Goal: Navigation & Orientation: Find specific page/section

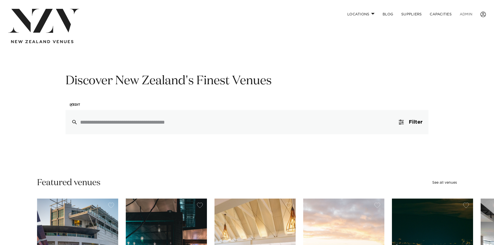
click at [471, 12] on link "ADMIN" at bounding box center [465, 14] width 21 height 11
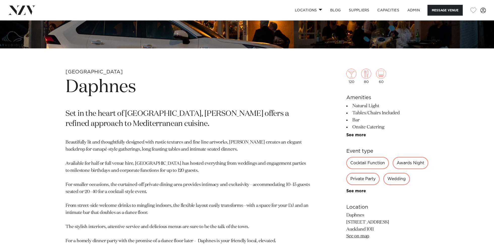
scroll to position [231, 0]
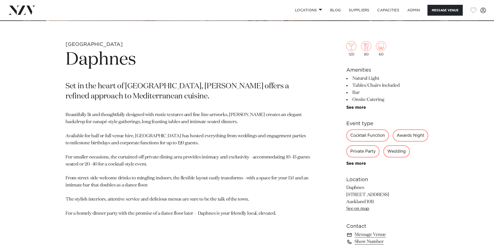
click at [105, 59] on h1 "Daphnes" at bounding box center [187, 59] width 245 height 23
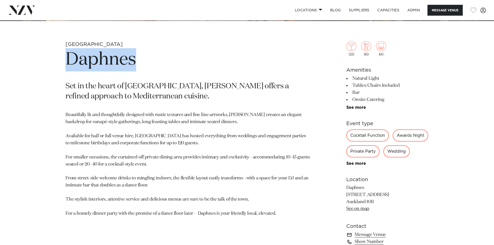
copy h1 "Daphnes"
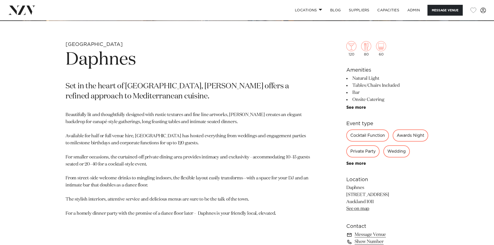
click at [109, 61] on h1 "Daphnes" at bounding box center [187, 59] width 245 height 23
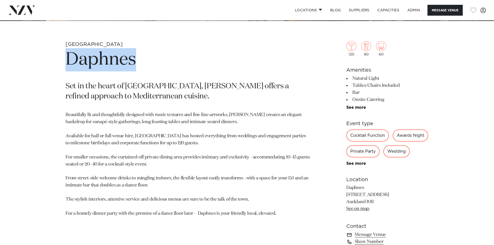
click at [109, 61] on h1 "Daphnes" at bounding box center [187, 59] width 245 height 23
copy section "Daphnes"
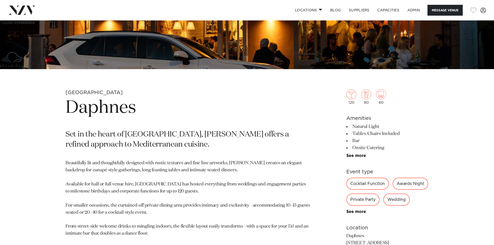
scroll to position [203, 0]
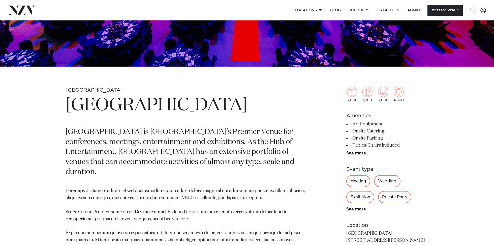
scroll to position [199, 0]
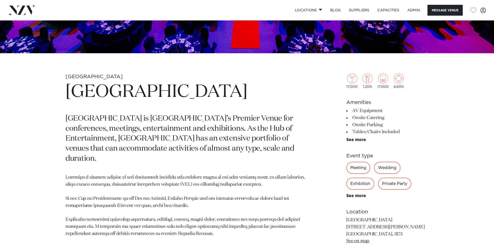
click at [154, 89] on h1 "[GEOGRAPHIC_DATA]" at bounding box center [187, 91] width 245 height 23
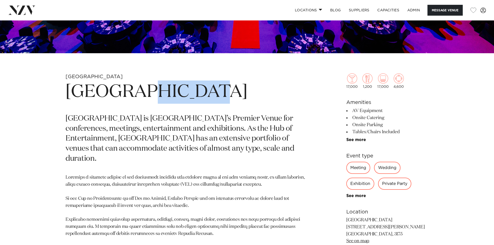
click at [154, 89] on h1 "[GEOGRAPHIC_DATA]" at bounding box center [187, 91] width 245 height 23
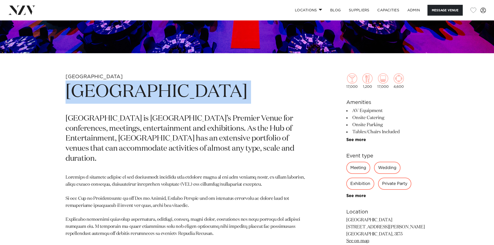
click at [154, 89] on h1 "[GEOGRAPHIC_DATA]" at bounding box center [187, 91] width 245 height 23
copy section "[GEOGRAPHIC_DATA]"
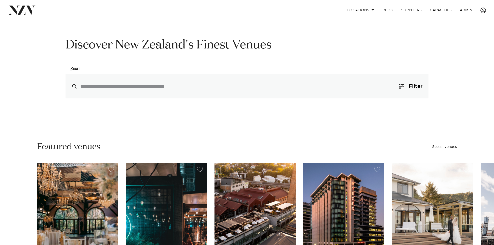
scroll to position [39, 0]
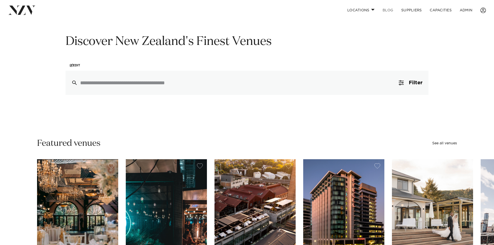
click at [386, 8] on link "BLOG" at bounding box center [387, 10] width 19 height 11
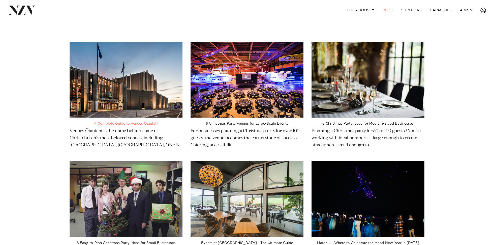
scroll to position [8, 0]
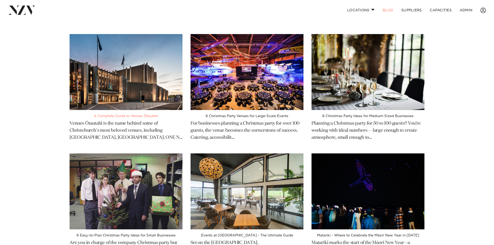
click at [138, 74] on img at bounding box center [126, 72] width 113 height 76
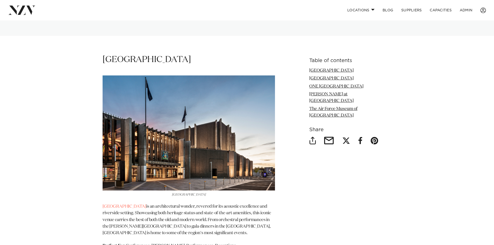
scroll to position [623, 0]
